Goal: Book appointment/travel/reservation

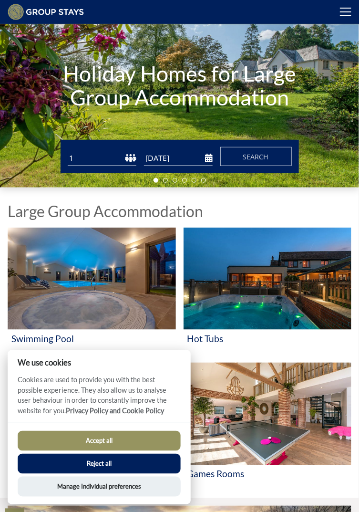
scroll to position [59, 0]
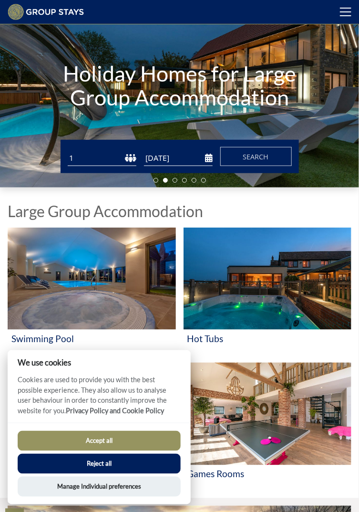
click at [100, 451] on button "Accept all" at bounding box center [99, 441] width 163 height 20
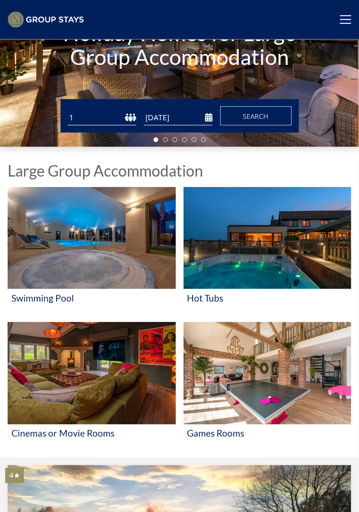
click at [92, 118] on select "1 2 3 4 5 6 7 8 9 10 11 12 13 14 15 16 17 18 19 20 21 22 23 24 25 26 27 28 29 3…" at bounding box center [102, 118] width 69 height 16
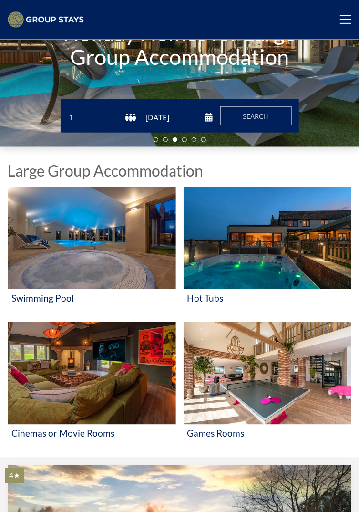
select select "12"
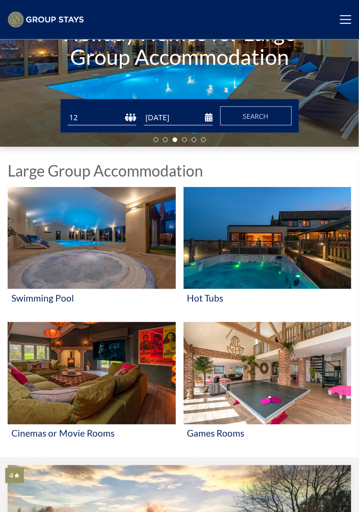
click at [195, 116] on input "[DATE]" at bounding box center [178, 118] width 69 height 16
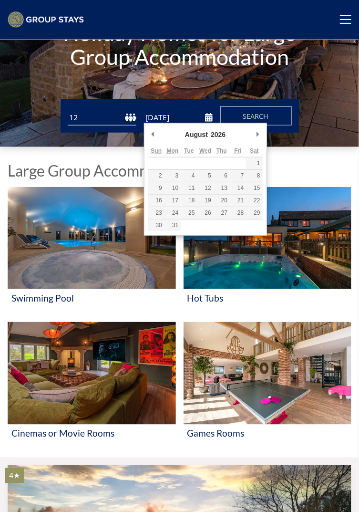
type input "[DATE]"
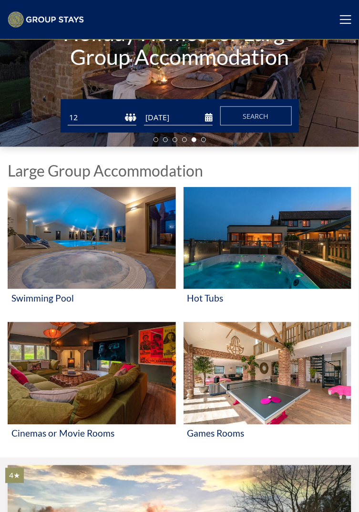
click at [207, 118] on input "[DATE]" at bounding box center [178, 118] width 69 height 16
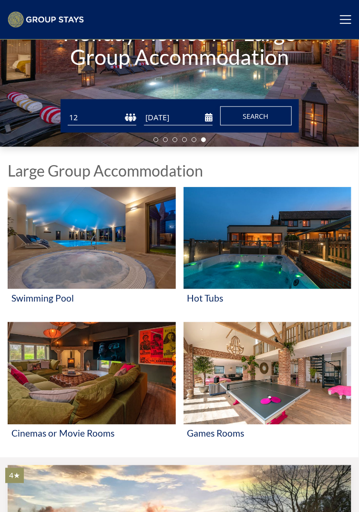
click at [255, 117] on button "Search" at bounding box center [256, 115] width 72 height 19
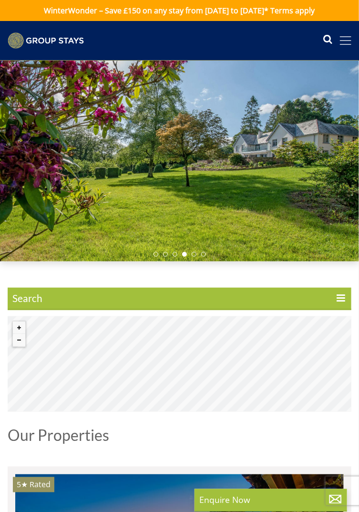
click at [344, 40] on span at bounding box center [345, 40] width 11 height 1
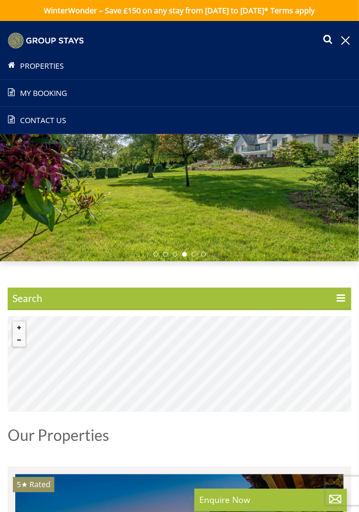
click at [21, 60] on link "Properties" at bounding box center [179, 65] width 359 height 11
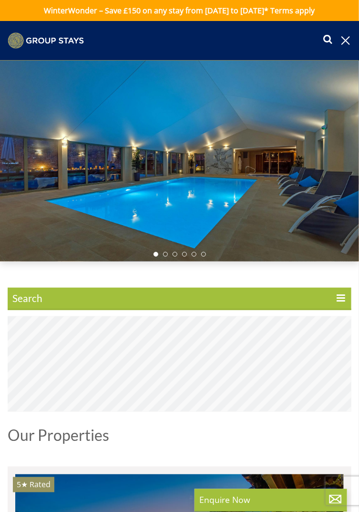
select select "12"
